Goal: Information Seeking & Learning: Learn about a topic

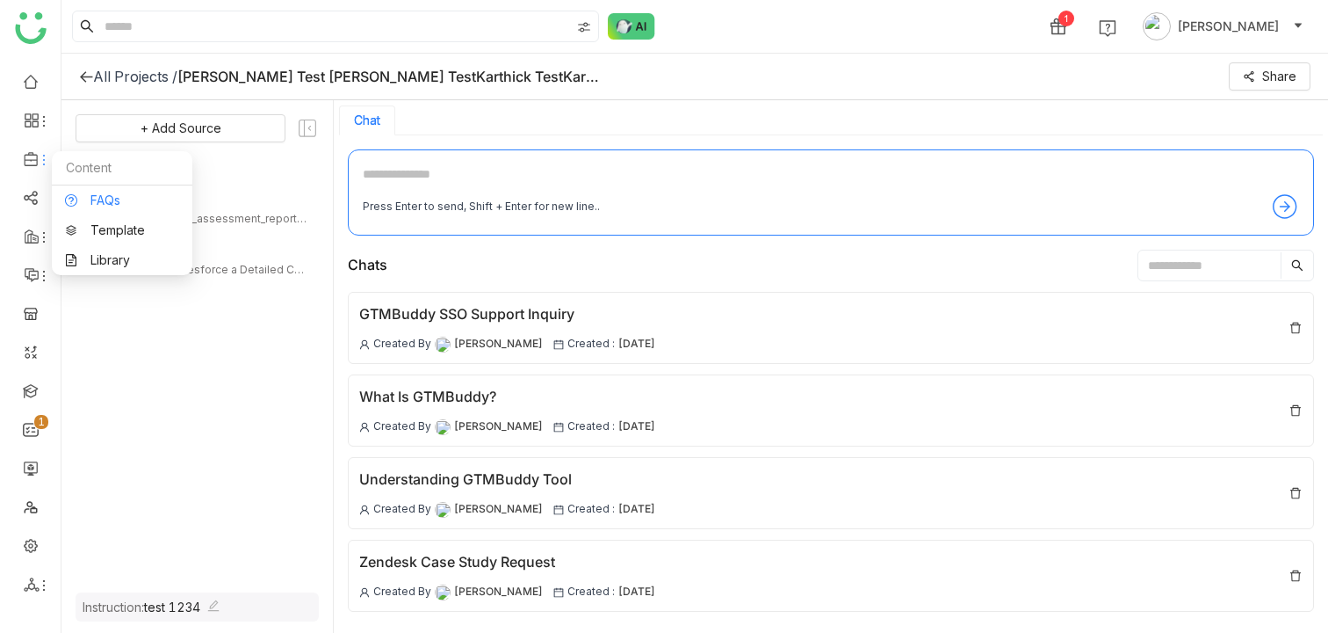
click at [106, 204] on link "FAQs" at bounding box center [122, 200] width 114 height 12
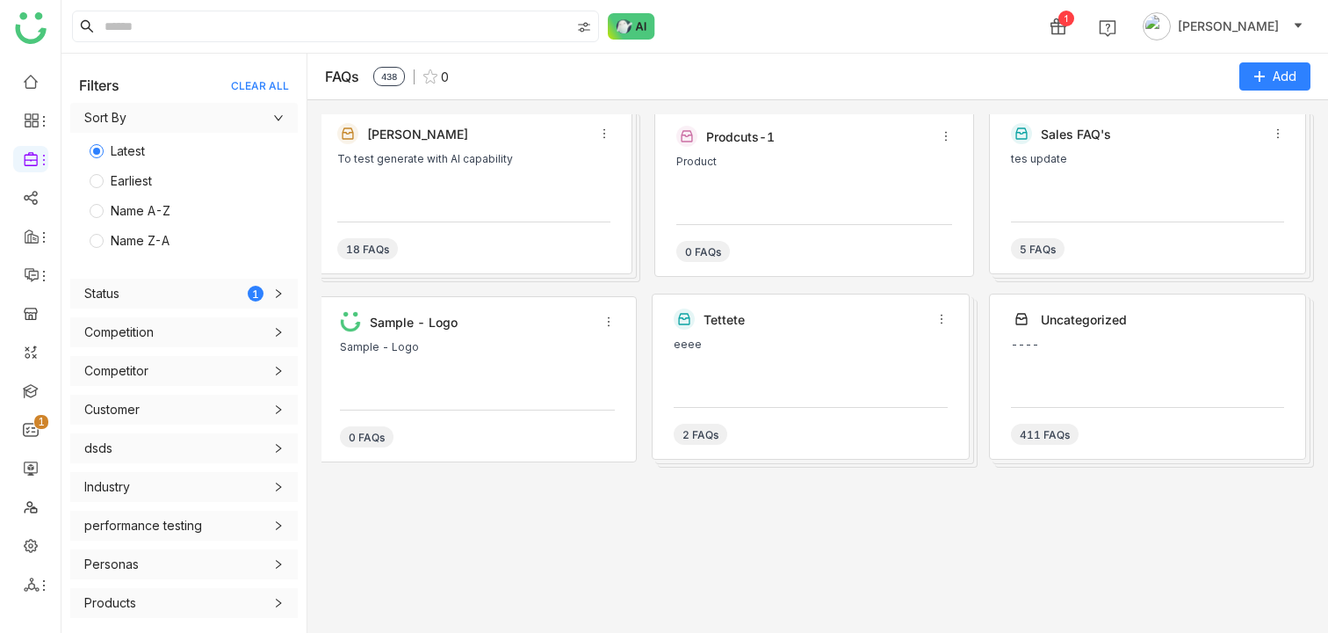
click at [568, 193] on div "To test generate with AI capability" at bounding box center [473, 179] width 273 height 53
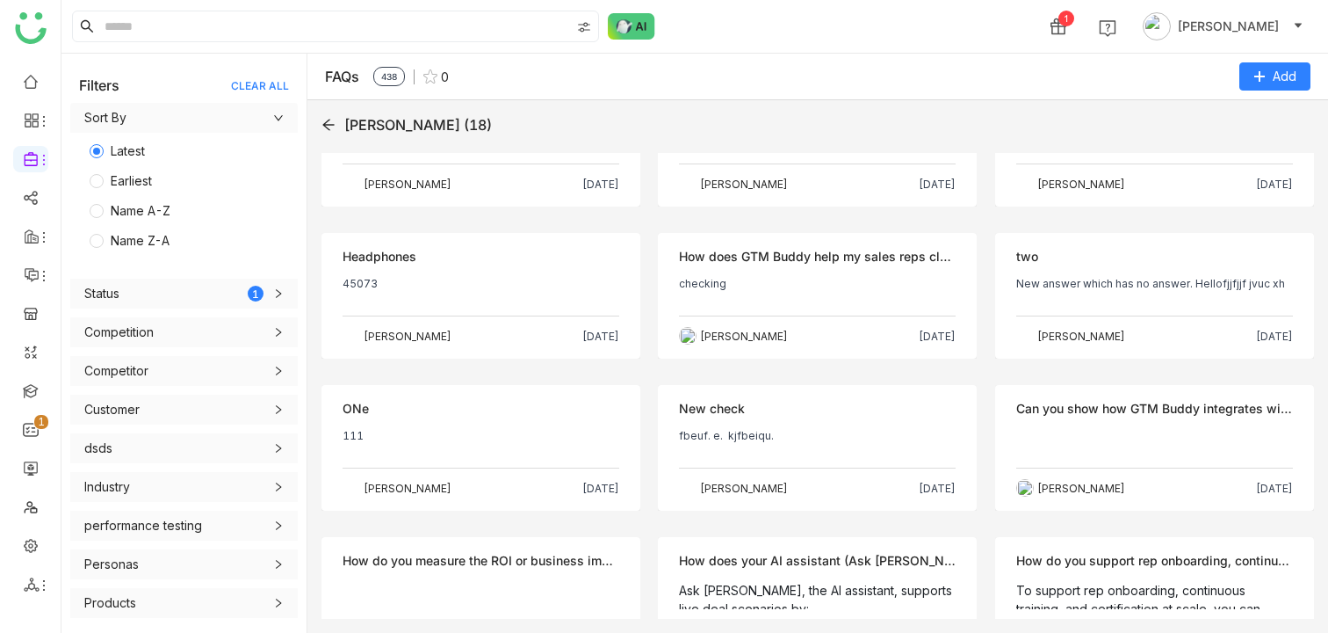
scroll to position [426, 0]
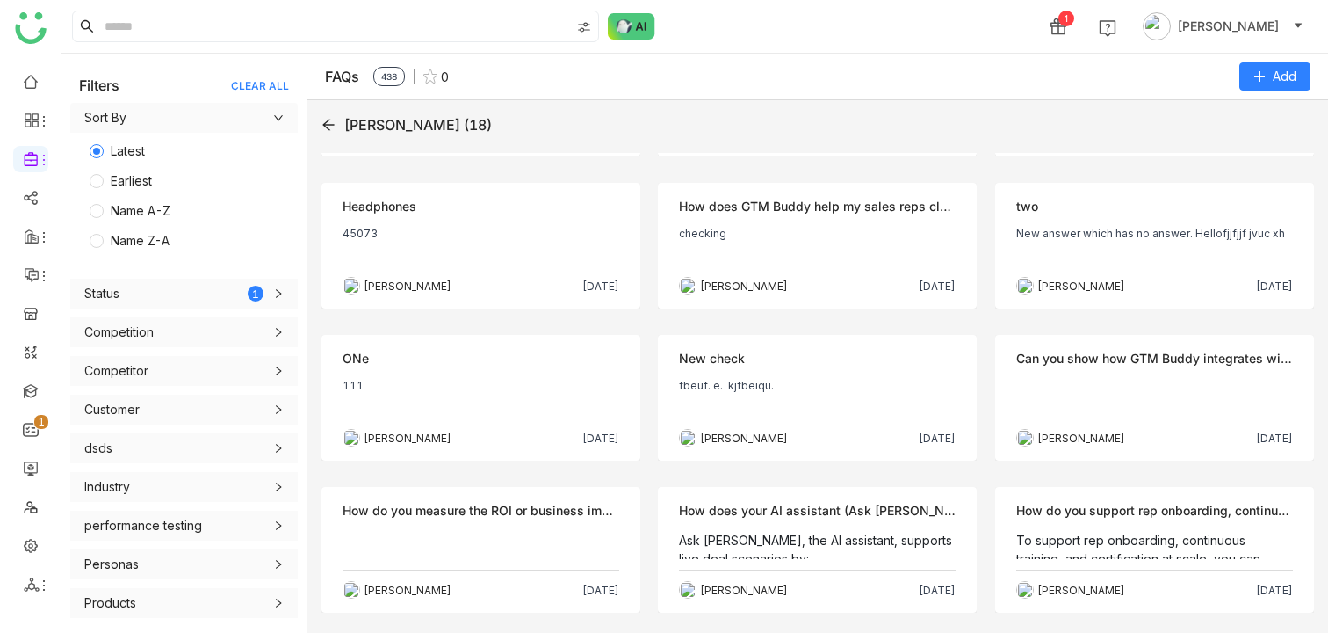
click at [320, 127] on div "[PERSON_NAME] (18) Objection Keyboard 45285 [PERSON_NAME] [DATE] Objection Prin…" at bounding box center [817, 366] width 1021 height 532
click at [163, 30] on input at bounding box center [335, 26] width 469 height 30
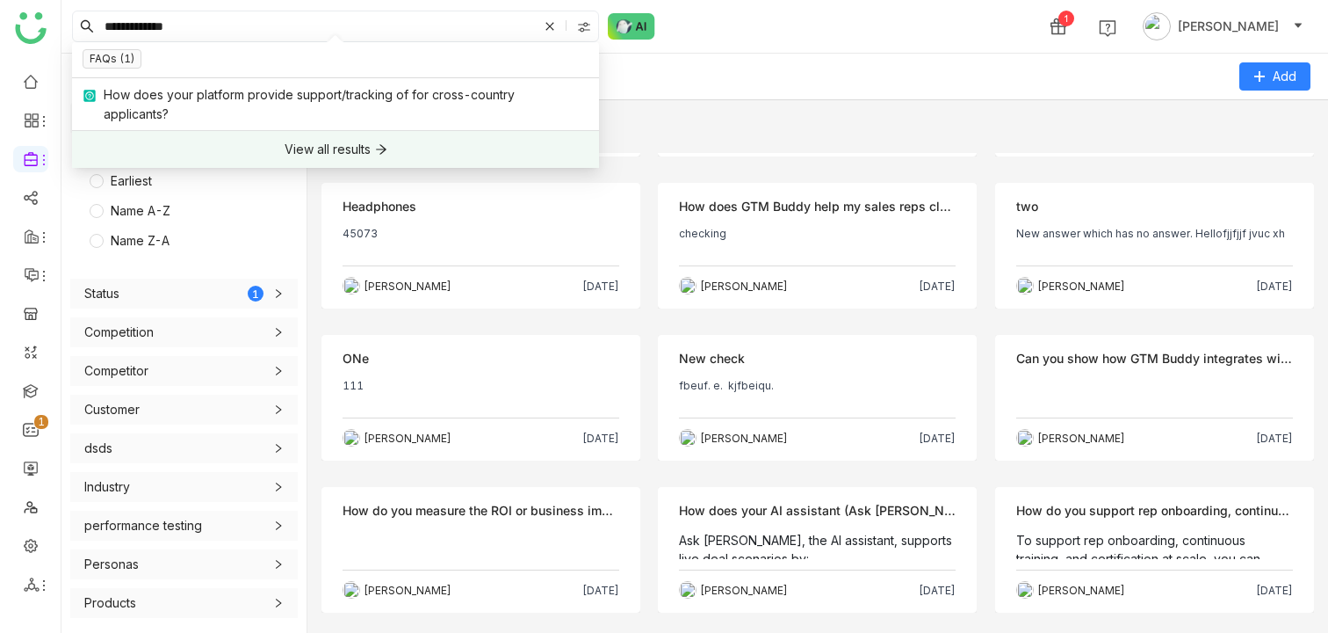
type input "**********"
click at [286, 158] on div "View all results" at bounding box center [328, 149] width 86 height 19
